Goal: Task Accomplishment & Management: Complete application form

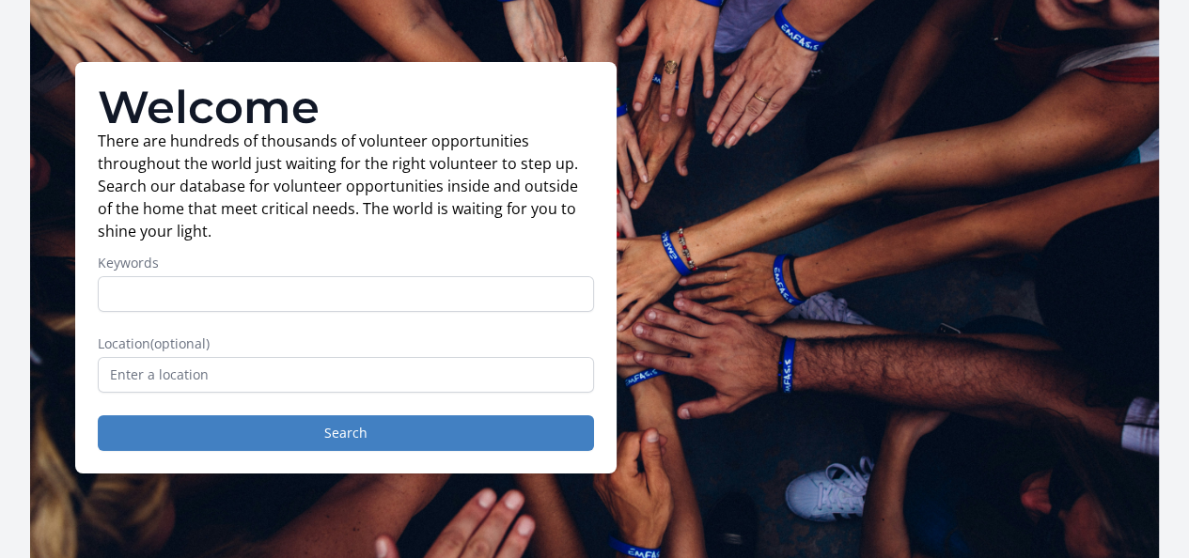
scroll to position [94, 0]
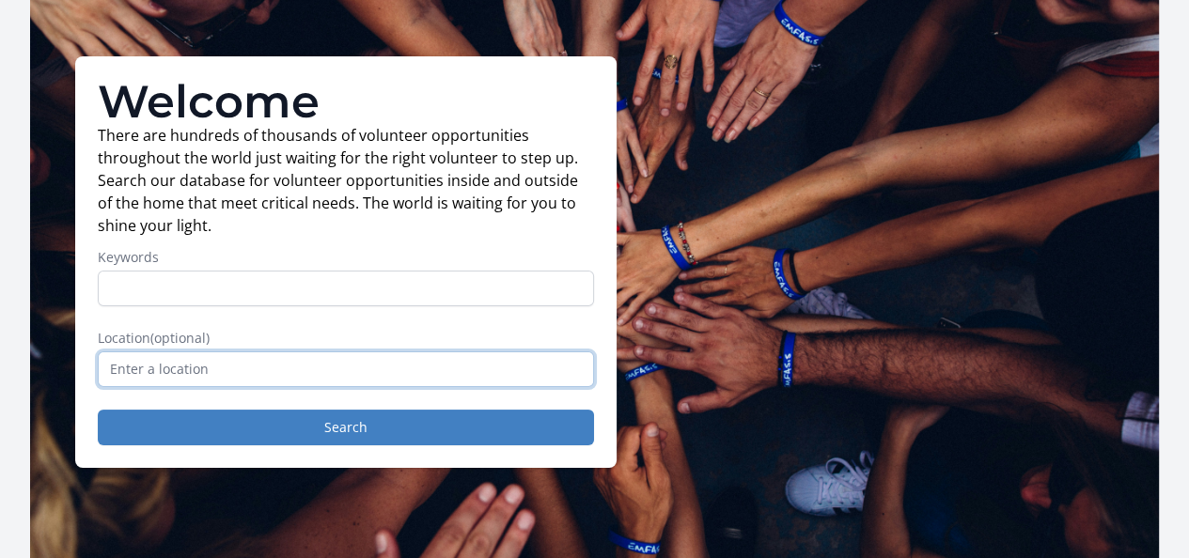
click at [109, 375] on input "text" at bounding box center [346, 370] width 496 height 36
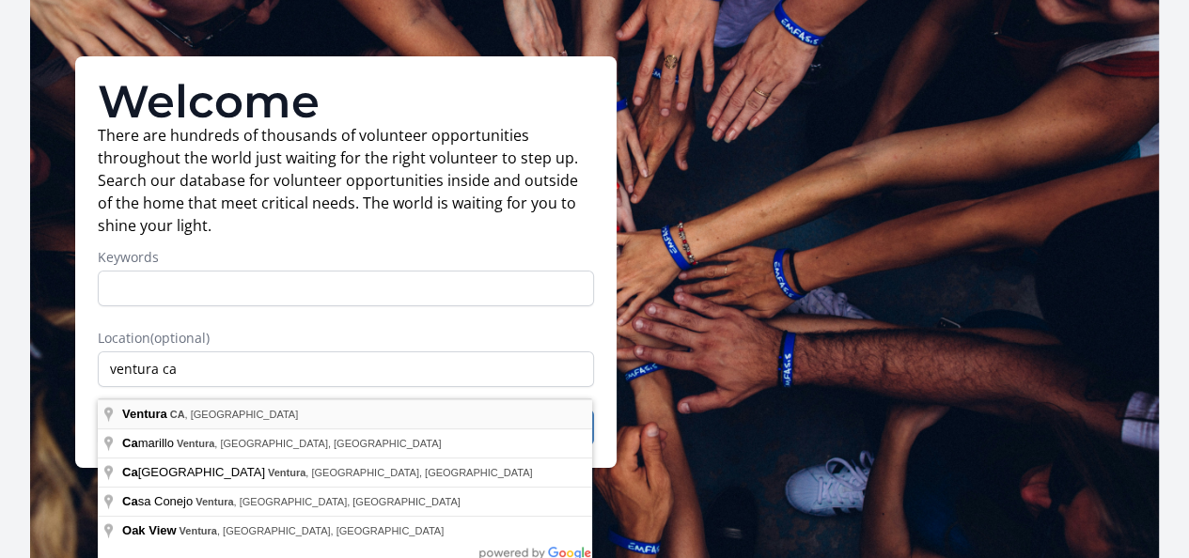
type input "[GEOGRAPHIC_DATA], [GEOGRAPHIC_DATA], [GEOGRAPHIC_DATA]"
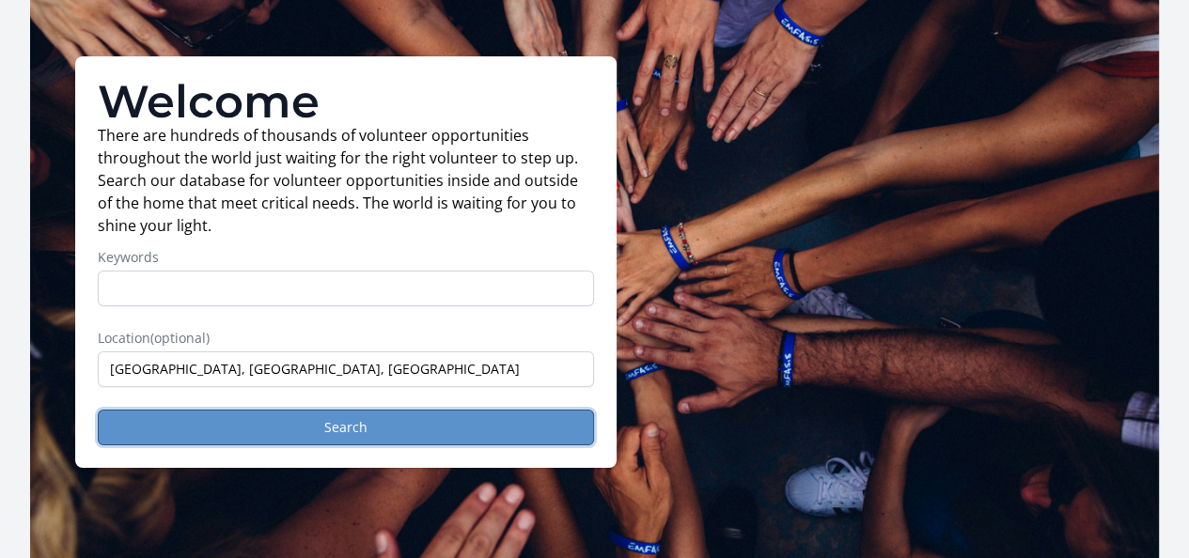
click at [281, 435] on button "Search" at bounding box center [346, 428] width 496 height 36
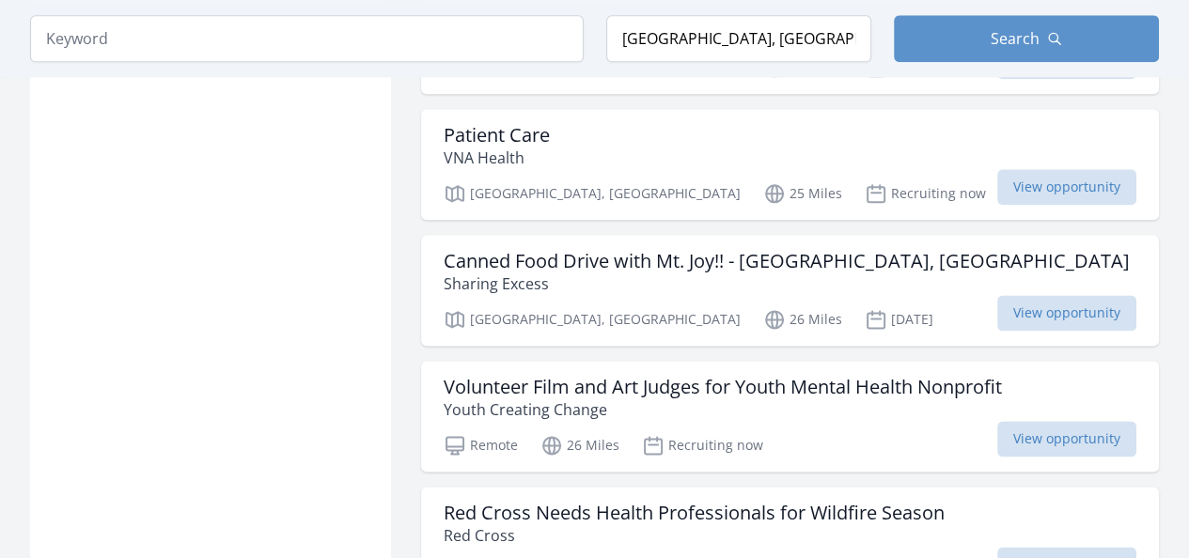
scroll to position [1974, 0]
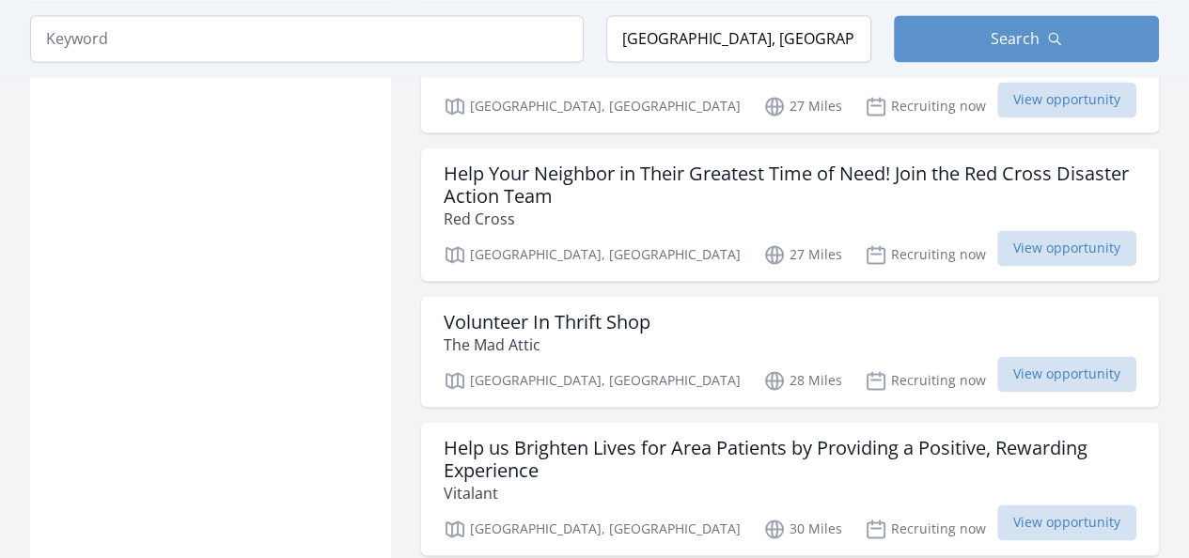
scroll to position [2444, 0]
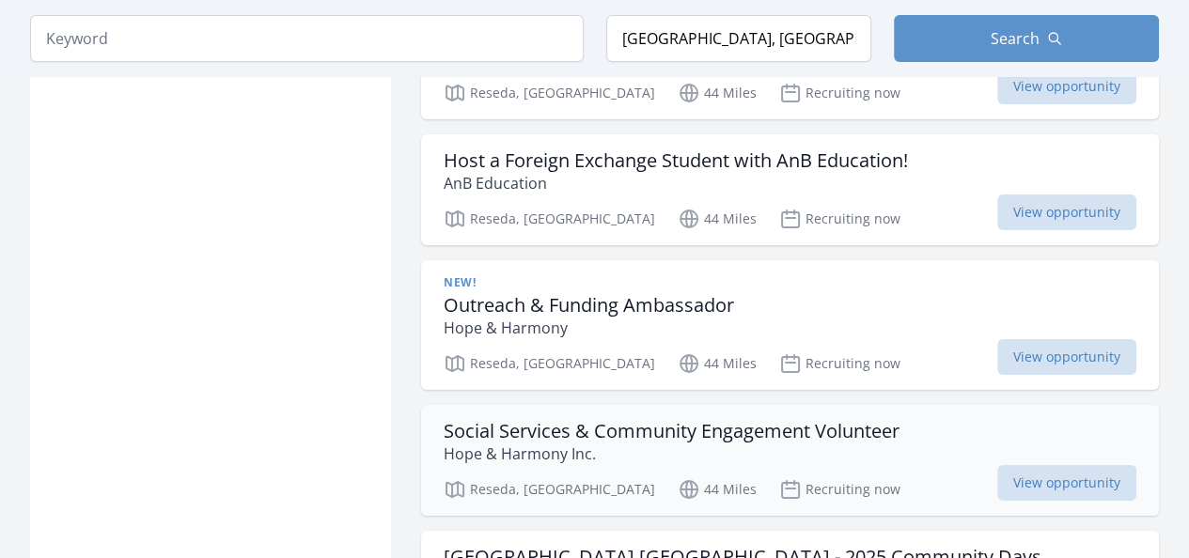
scroll to position [5640, 0]
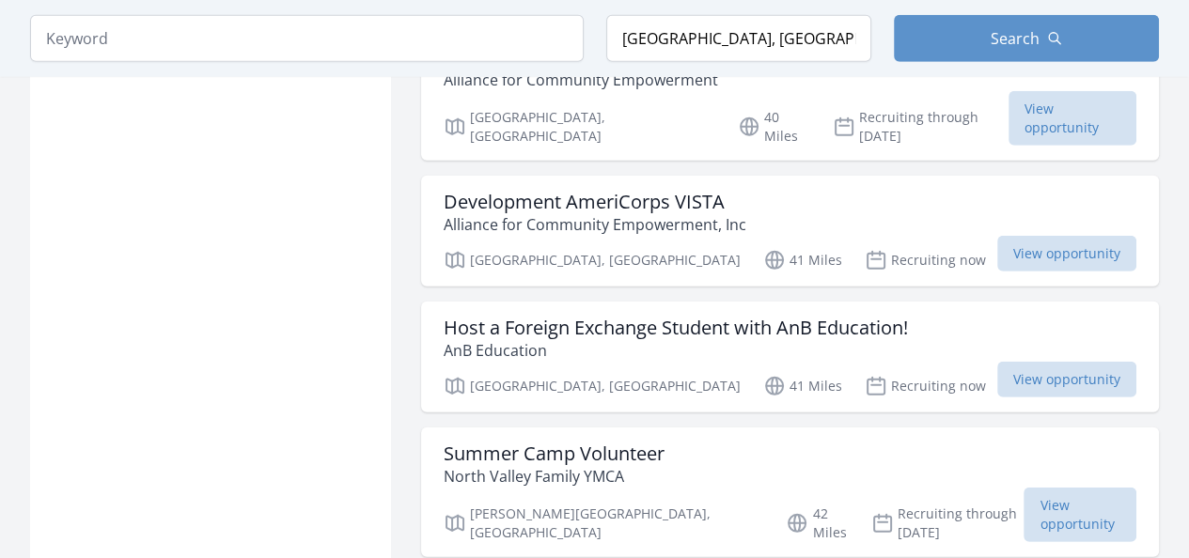
click at [627, 428] on div "Summer Camp Volunteer North Valley Family YMCA Porter Ranch, CA 42 Miles Recrui…" at bounding box center [790, 493] width 738 height 130
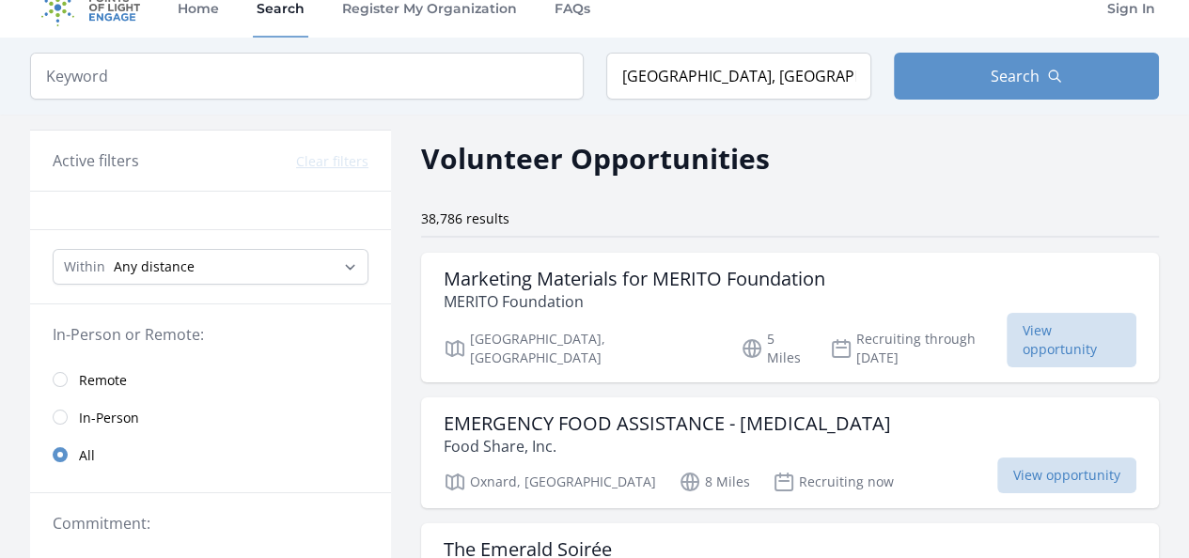
scroll to position [0, 0]
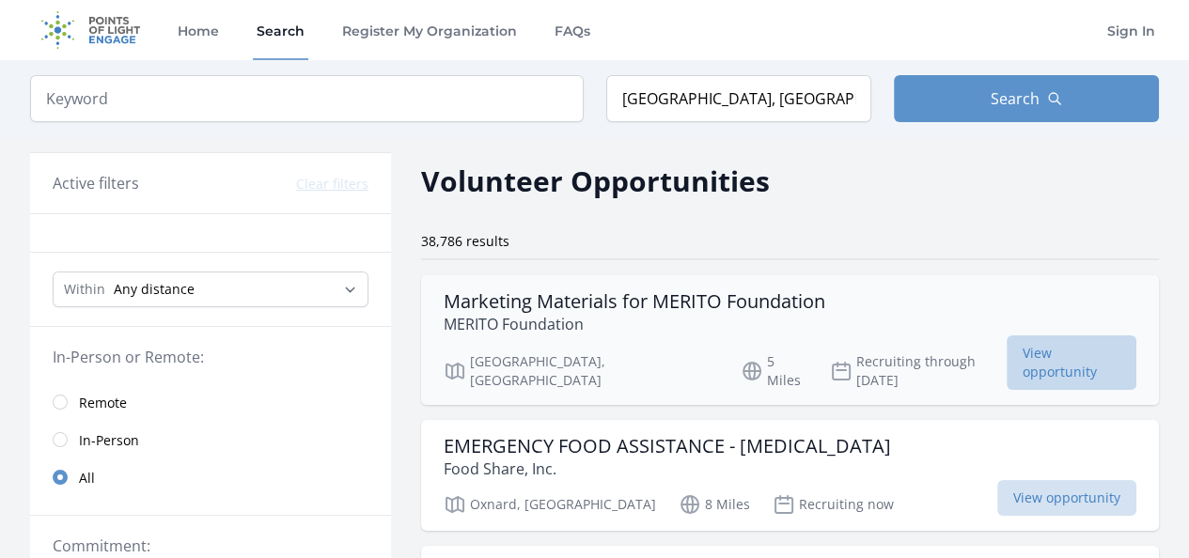
click at [1040, 350] on span "View opportunity" at bounding box center [1072, 363] width 130 height 55
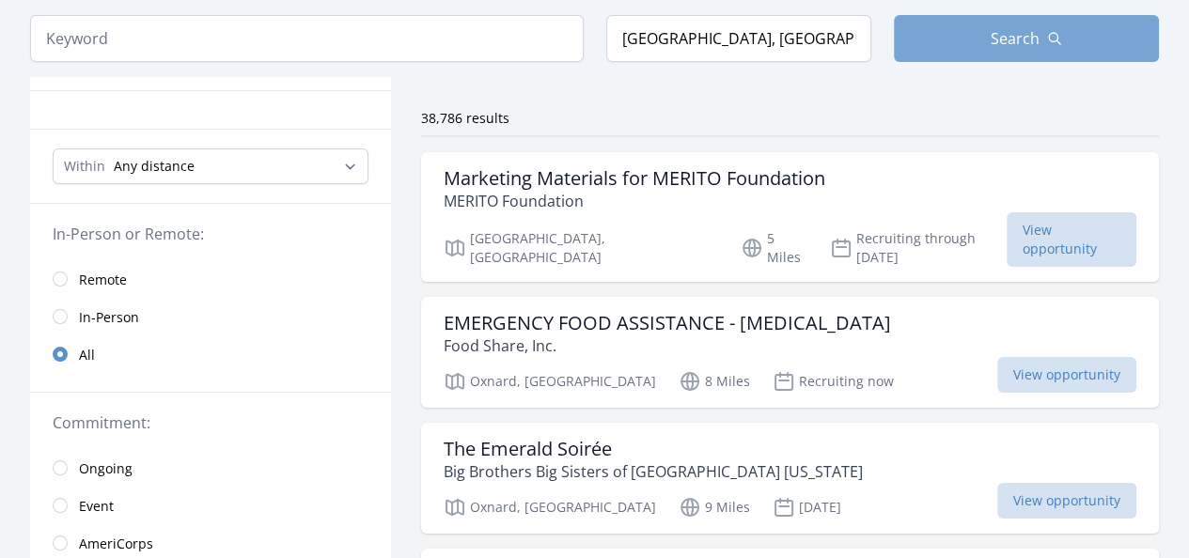
scroll to position [125, 0]
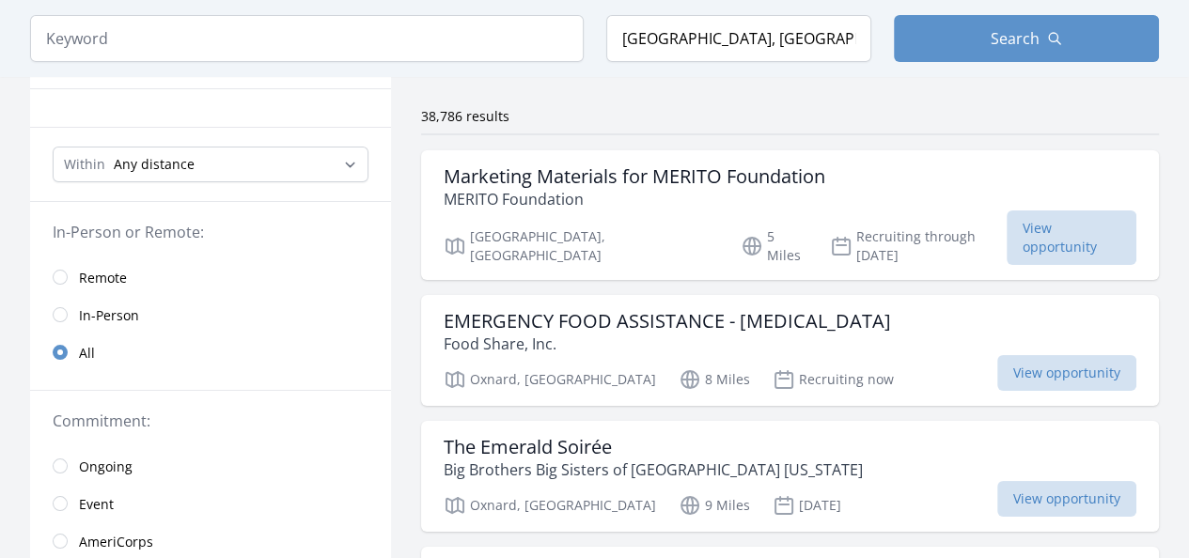
scroll to position [2318, 0]
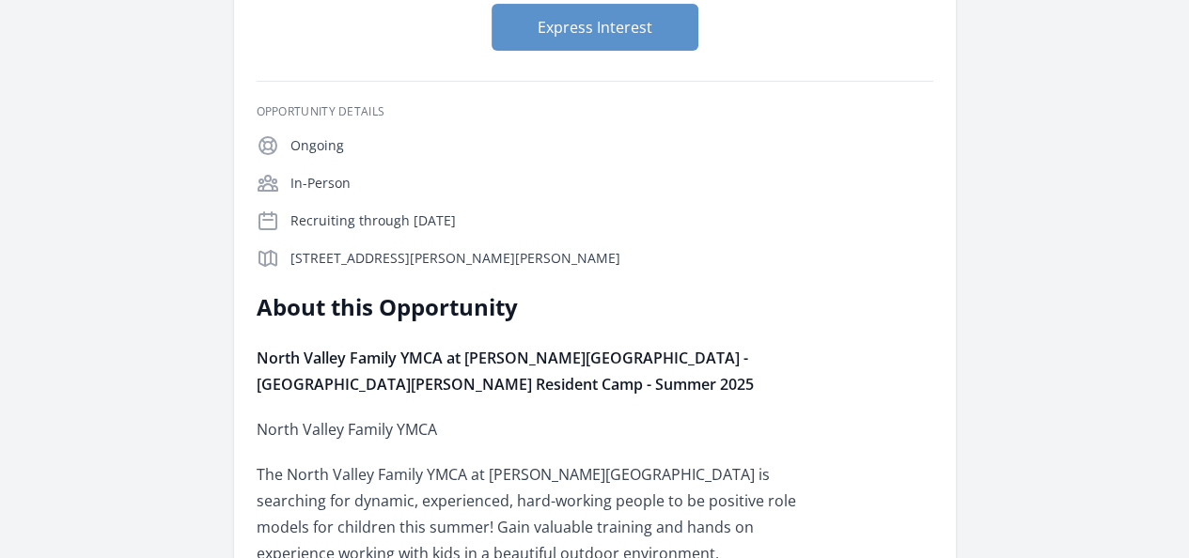
scroll to position [282, 0]
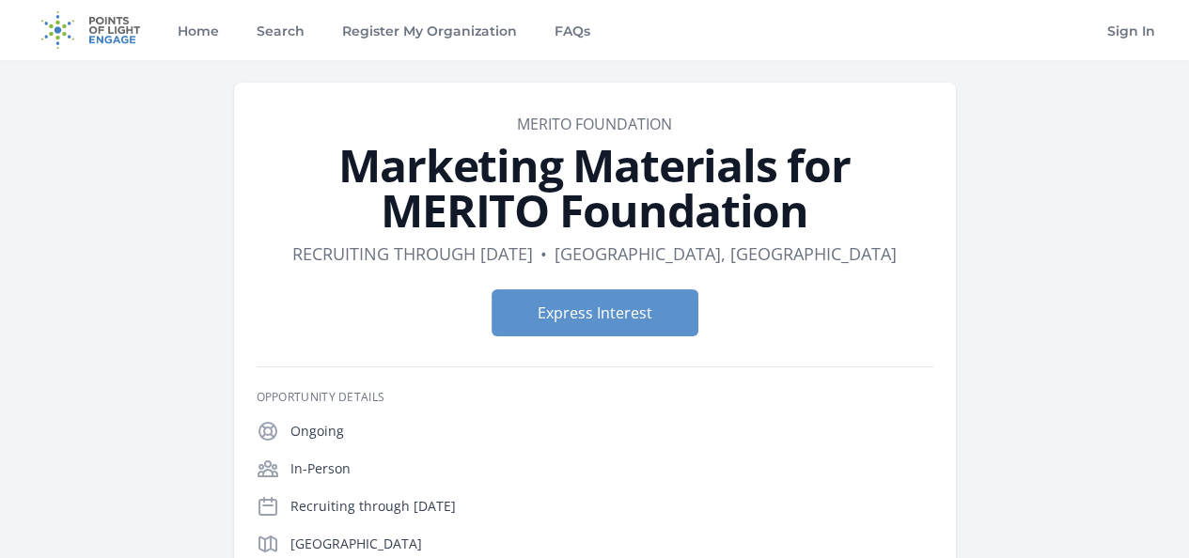
click at [933, 350] on div "Express Interest" at bounding box center [595, 312] width 677 height 77
